Goal: Find specific page/section: Find specific page/section

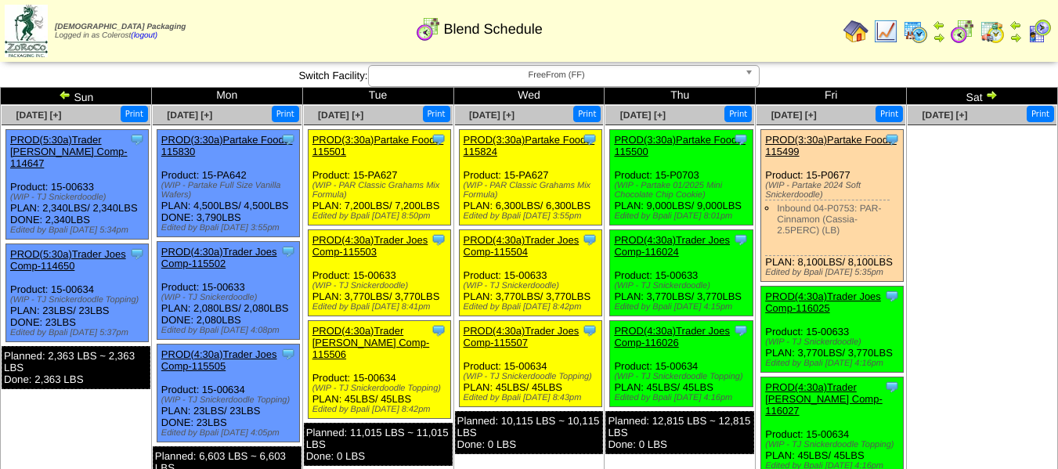
click at [673, 70] on span "FreeFrom (FF)" at bounding box center [556, 75] width 363 height 19
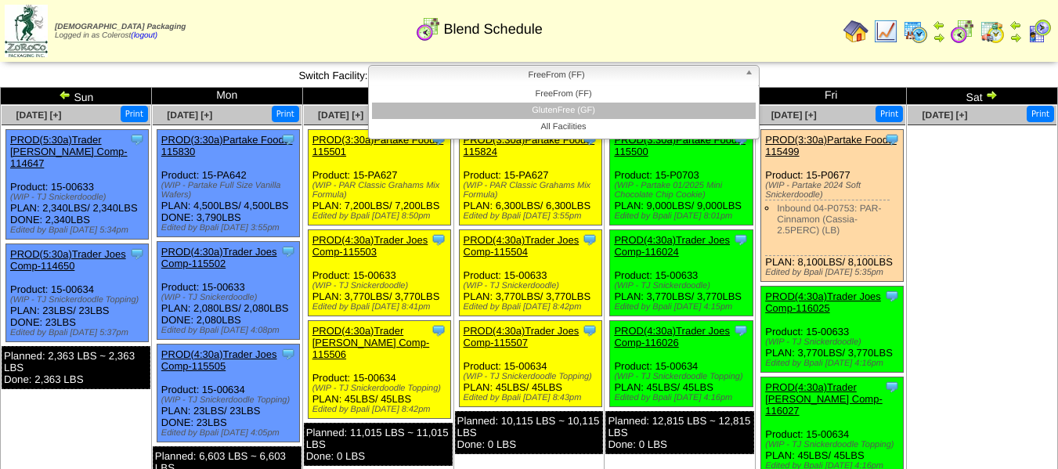
click at [647, 111] on li "GlutenFree (GF)" at bounding box center [564, 111] width 384 height 16
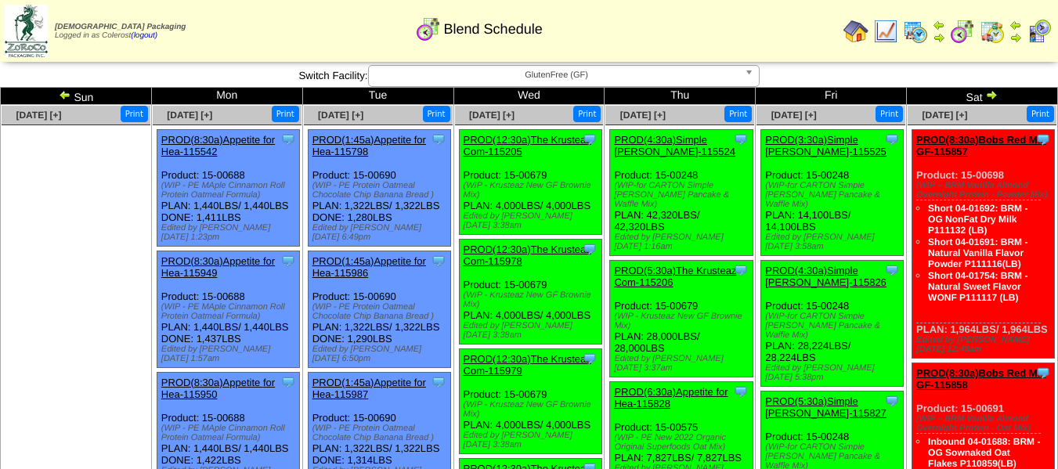
click at [914, 27] on img at bounding box center [915, 31] width 25 height 25
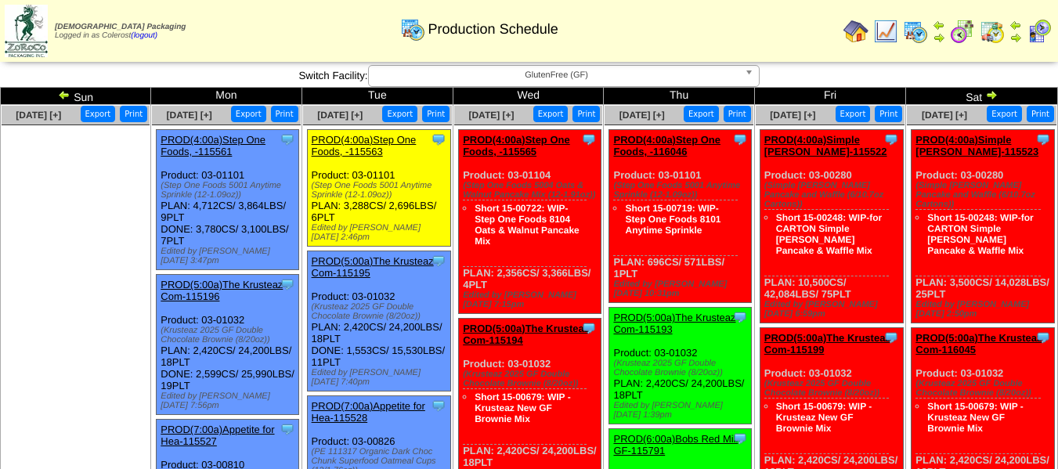
click at [989, 89] on img at bounding box center [991, 94] width 13 height 13
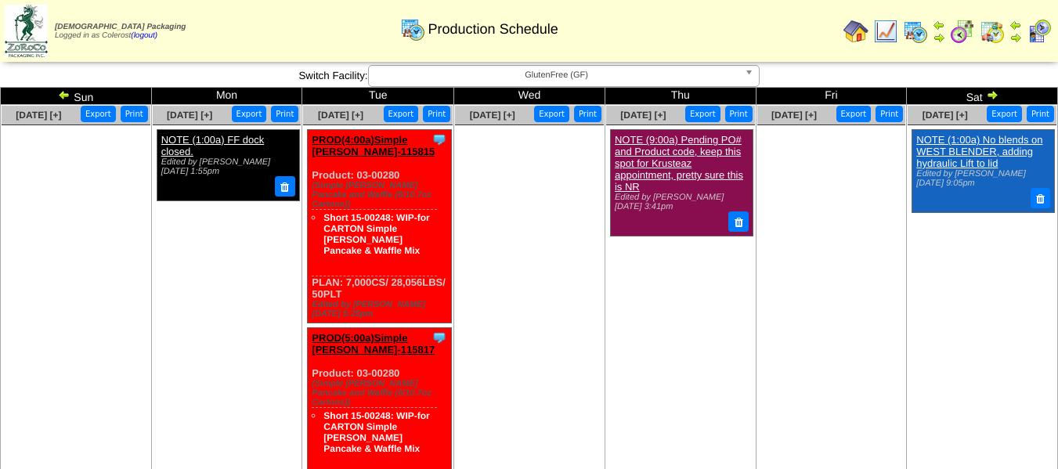
click at [544, 292] on ul at bounding box center [529, 242] width 149 height 235
